Goal: Navigation & Orientation: Find specific page/section

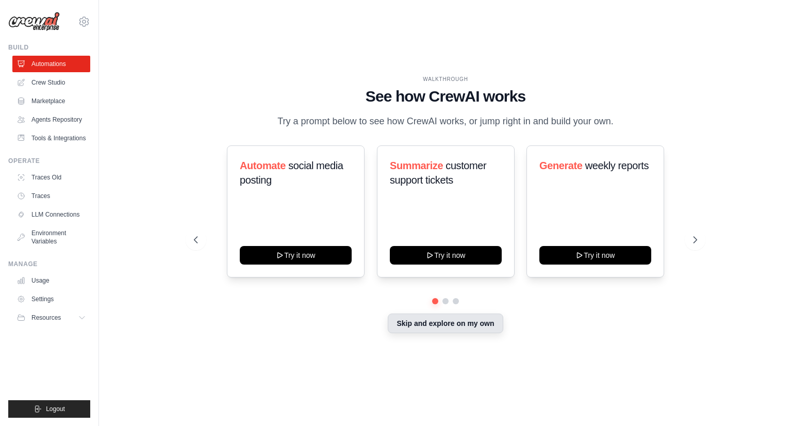
click at [466, 326] on button "Skip and explore on my own" at bounding box center [445, 324] width 115 height 20
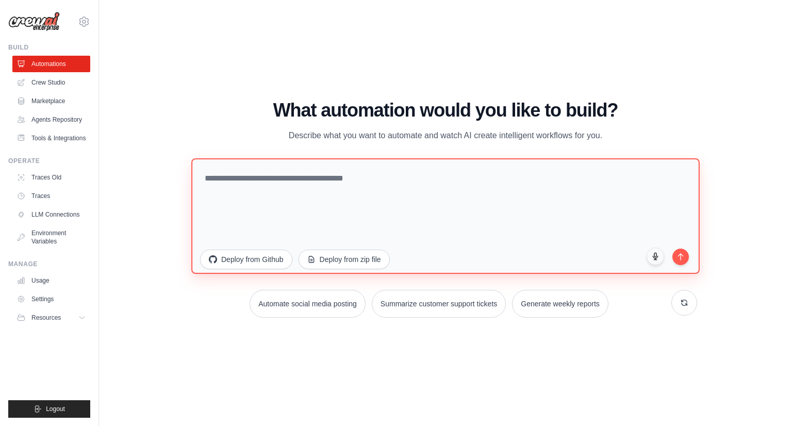
click at [348, 196] on textarea at bounding box center [445, 216] width 509 height 116
click at [245, 172] on textarea at bounding box center [445, 216] width 509 height 116
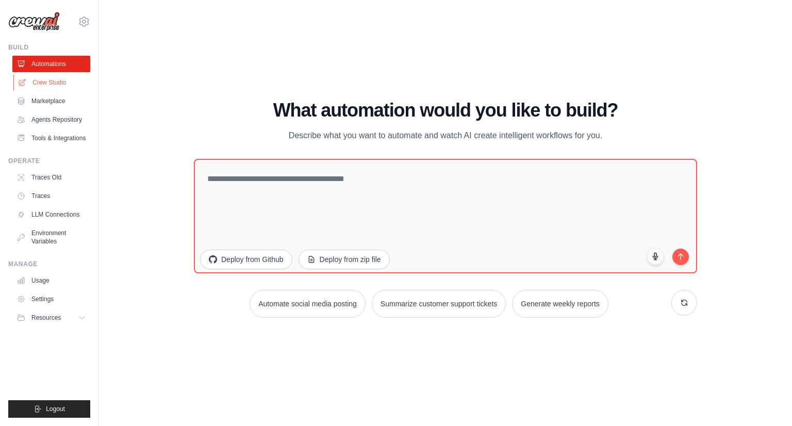
click at [35, 78] on link "Crew Studio" at bounding box center [52, 82] width 78 height 17
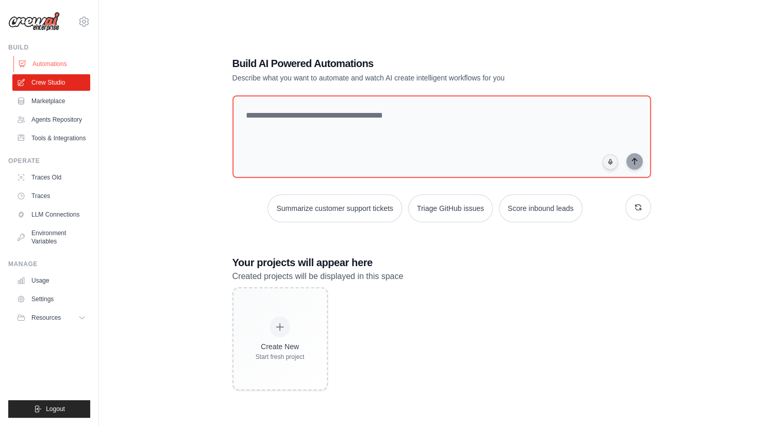
click at [37, 67] on link "Automations" at bounding box center [52, 64] width 78 height 17
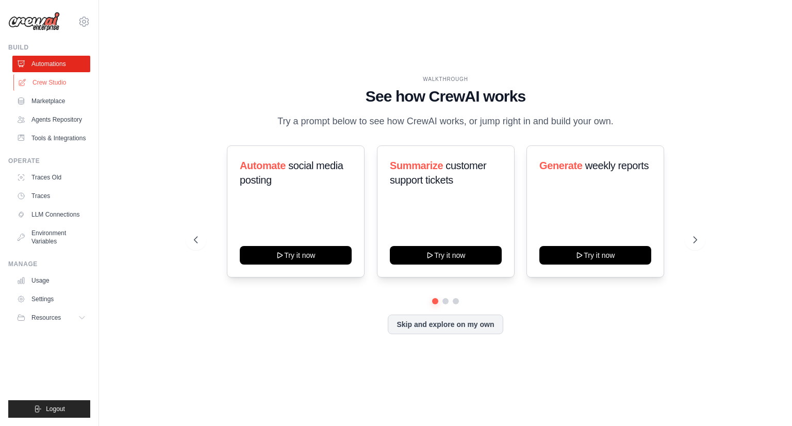
click at [45, 81] on link "Crew Studio" at bounding box center [52, 82] width 78 height 17
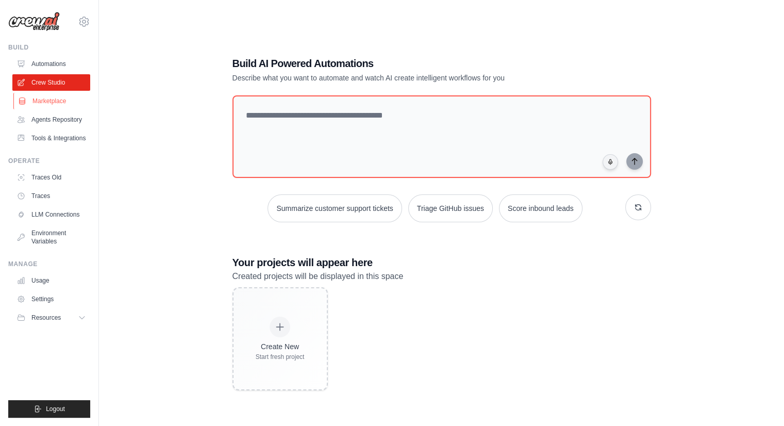
click at [45, 105] on link "Marketplace" at bounding box center [52, 101] width 78 height 17
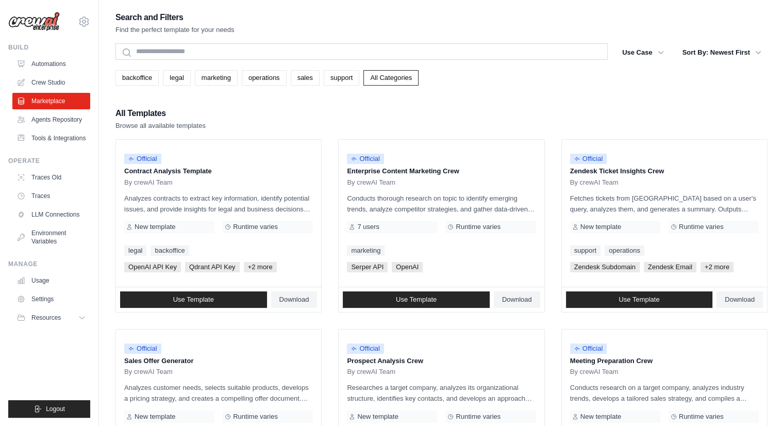
click at [60, 64] on link "Automations" at bounding box center [51, 64] width 78 height 17
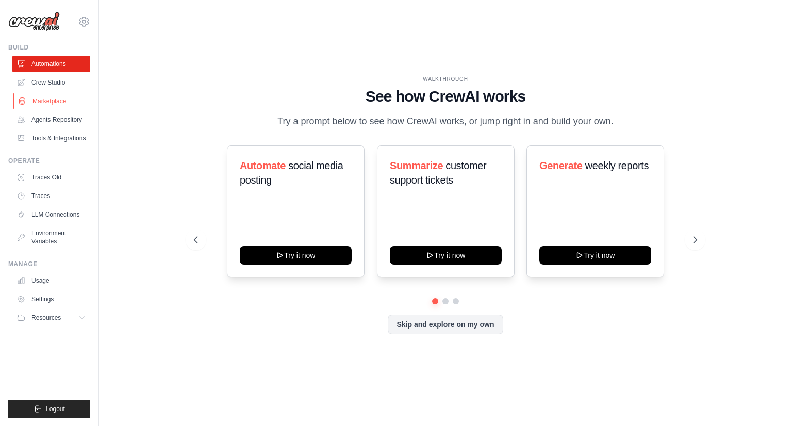
click at [56, 96] on link "Marketplace" at bounding box center [52, 101] width 78 height 17
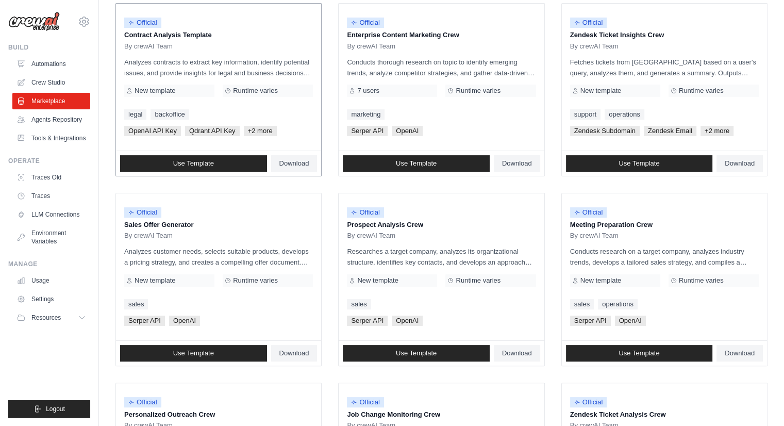
scroll to position [155, 0]
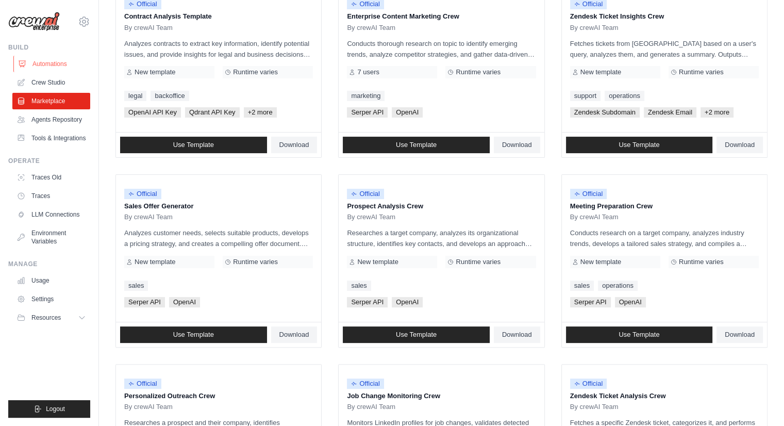
click at [60, 65] on link "Automations" at bounding box center [52, 64] width 78 height 17
